Goal: Transaction & Acquisition: Download file/media

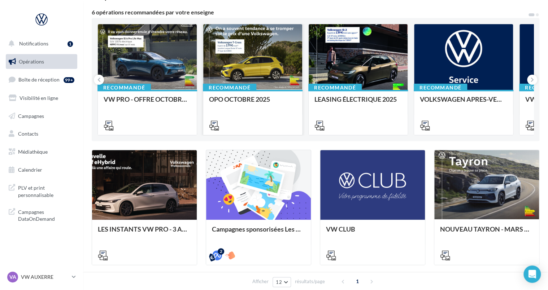
scroll to position [72, 0]
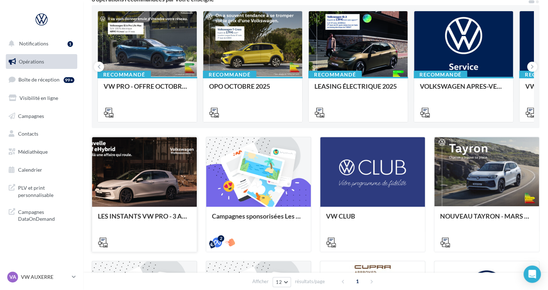
click at [160, 178] on div at bounding box center [144, 172] width 105 height 70
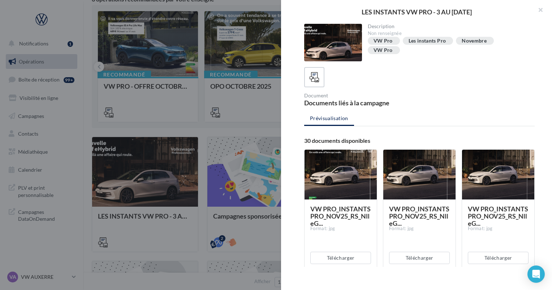
click at [207, 166] on div at bounding box center [276, 145] width 552 height 290
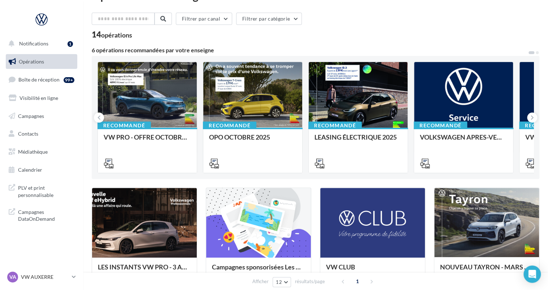
scroll to position [0, 0]
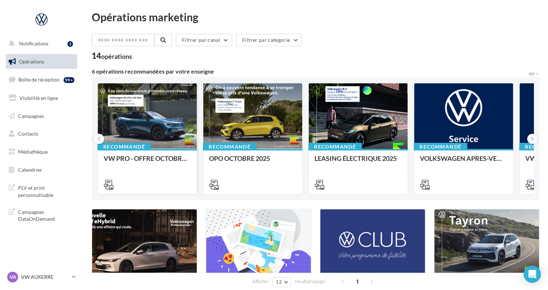
click at [171, 122] on div at bounding box center [147, 116] width 99 height 66
click at [45, 121] on link "Campagnes" at bounding box center [41, 116] width 74 height 15
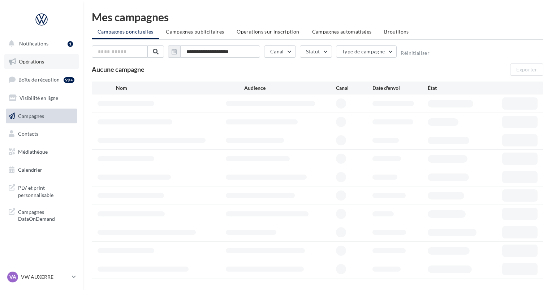
click at [40, 65] on link "Opérations" at bounding box center [41, 61] width 74 height 15
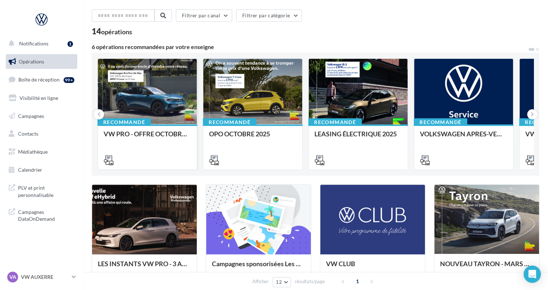
scroll to position [36, 0]
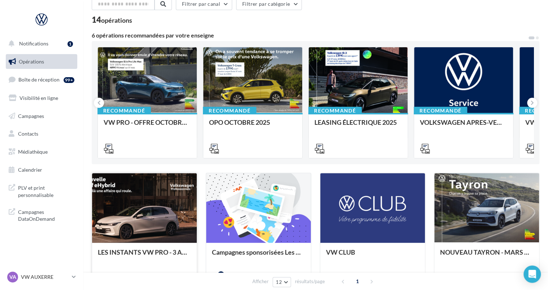
click at [146, 201] on div at bounding box center [144, 208] width 105 height 70
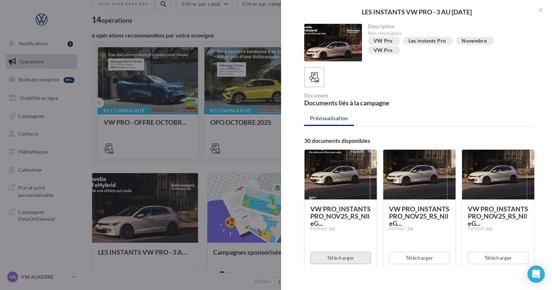
click at [349, 256] on button "Télécharger" at bounding box center [340, 258] width 61 height 12
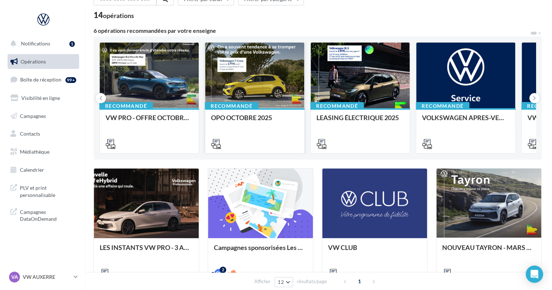
scroll to position [72, 0]
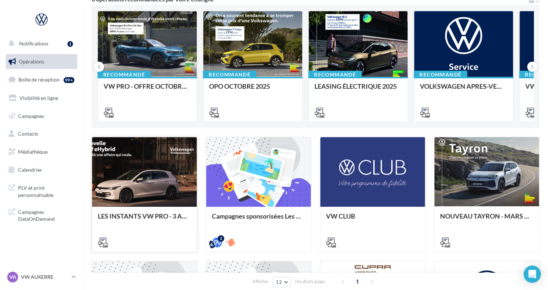
click at [153, 175] on div at bounding box center [144, 172] width 105 height 70
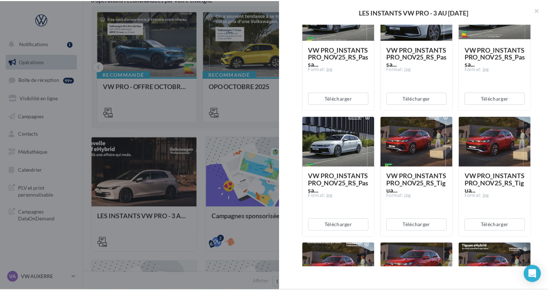
scroll to position [1154, 0]
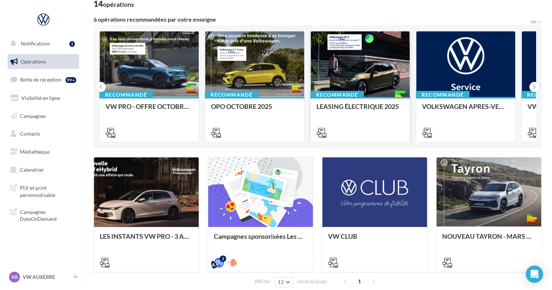
scroll to position [36, 0]
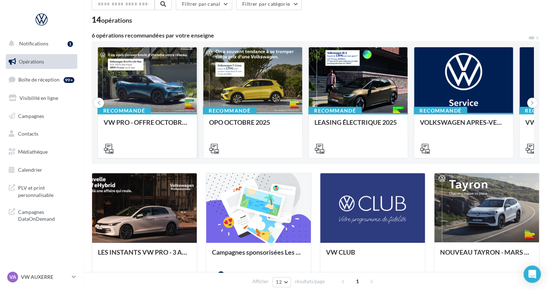
click at [163, 92] on div at bounding box center [147, 80] width 99 height 66
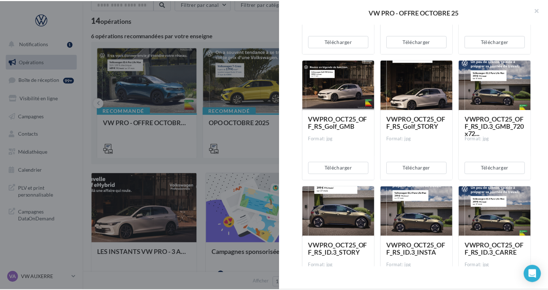
scroll to position [253, 0]
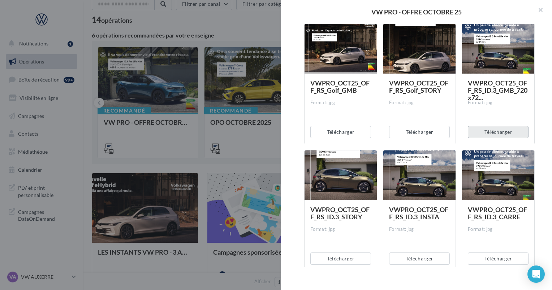
click at [482, 130] on button "Télécharger" at bounding box center [497, 132] width 61 height 12
click at [539, 10] on button "button" at bounding box center [537, 11] width 29 height 22
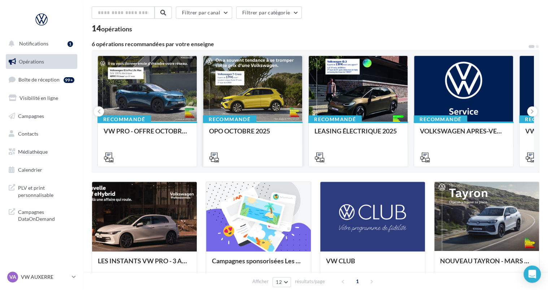
scroll to position [0, 0]
